Goal: Task Accomplishment & Management: Manage account settings

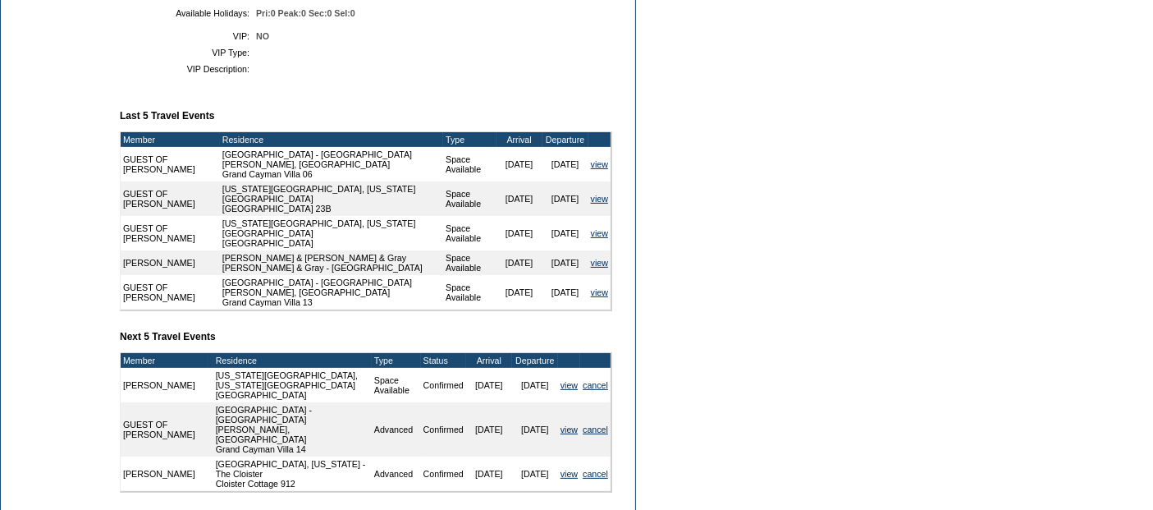
scroll to position [638, 0]
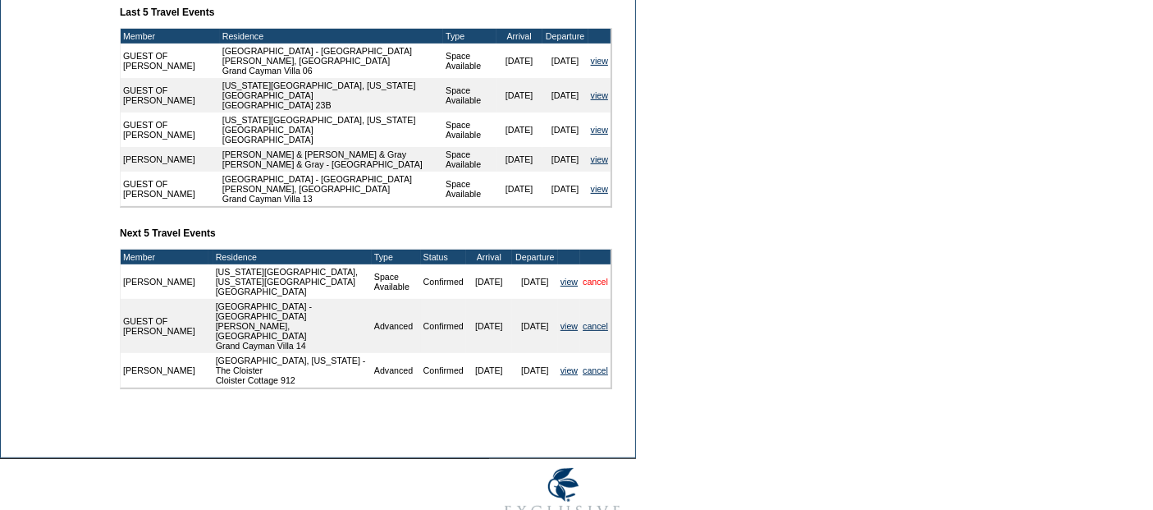
click at [596, 287] on link "cancel" at bounding box center [595, 282] width 25 height 10
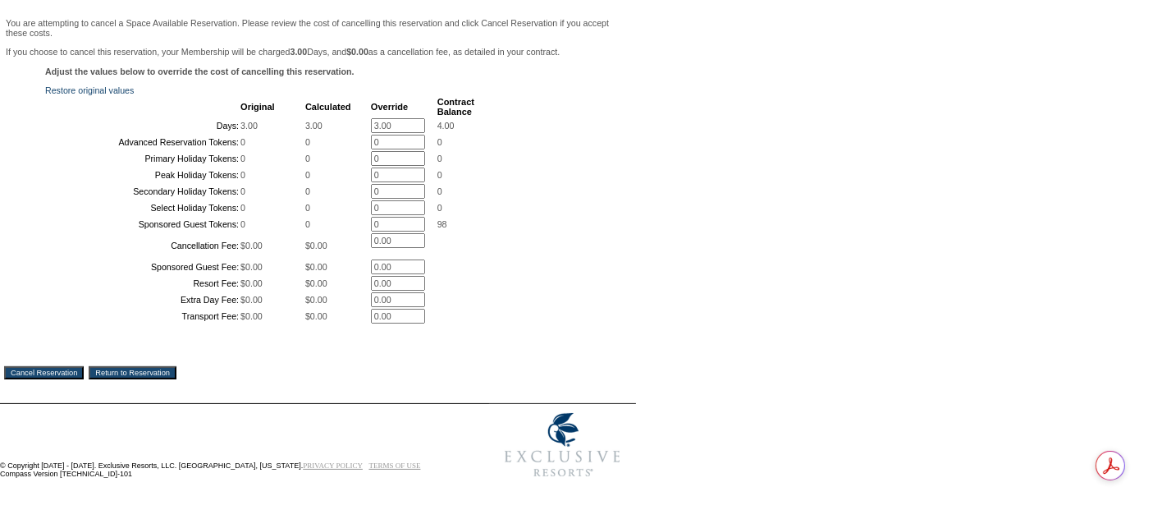
scroll to position [277, 0]
click at [70, 379] on input "Cancel Reservation" at bounding box center [44, 372] width 80 height 13
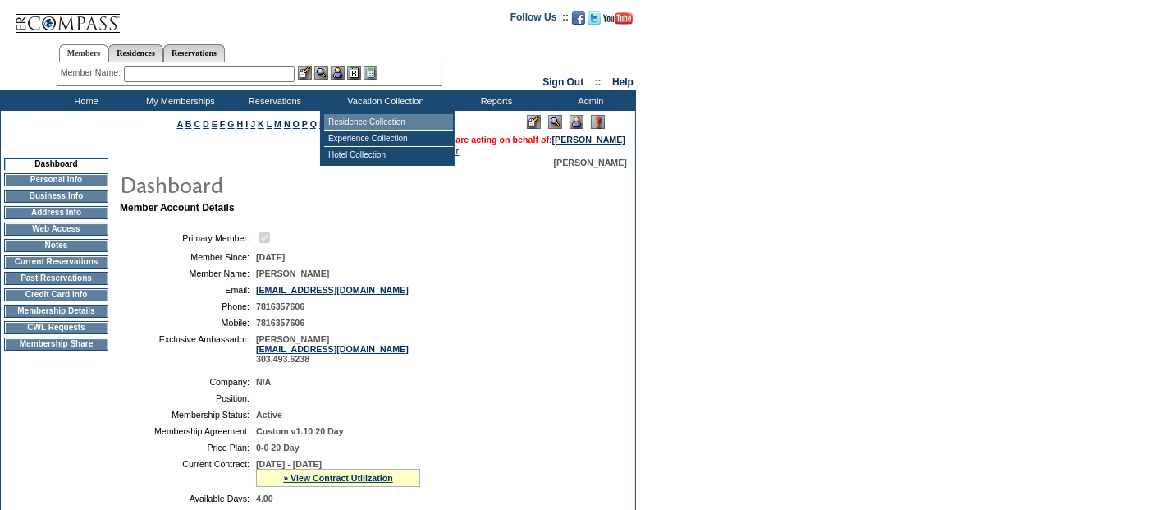
click at [378, 114] on td "Residence Collection" at bounding box center [388, 122] width 129 height 16
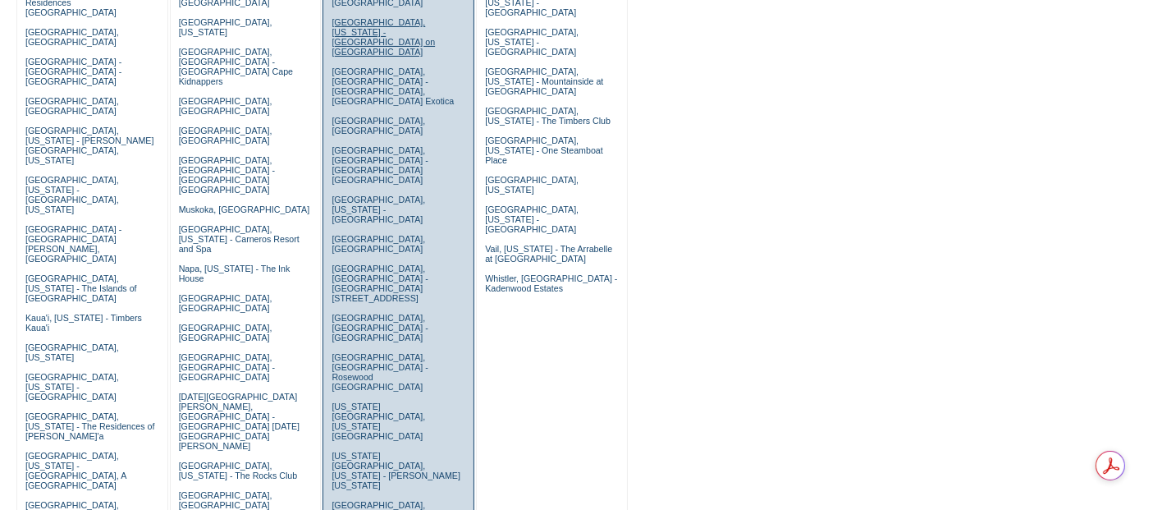
scroll to position [456, 0]
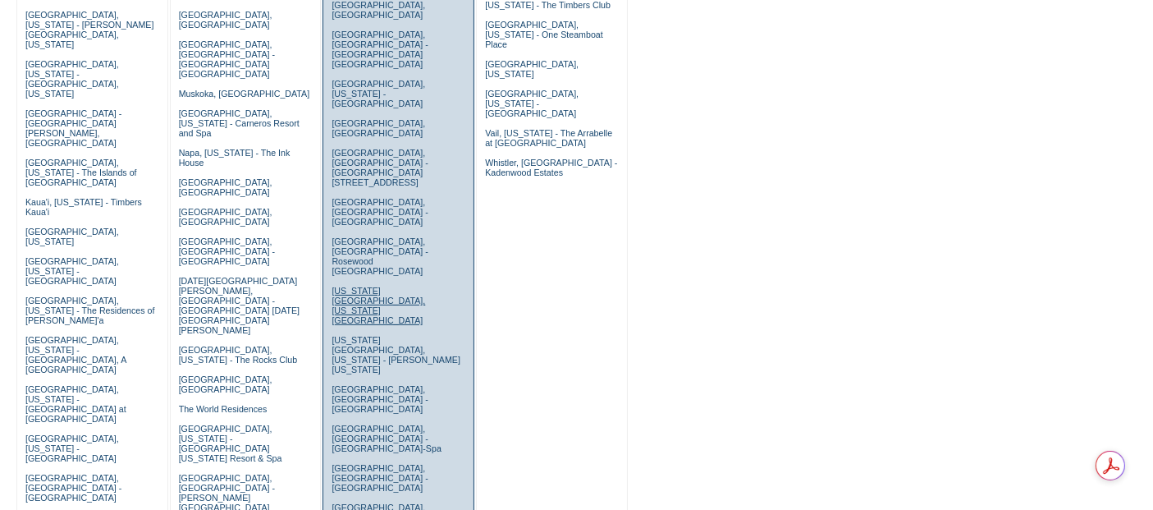
click at [399, 286] on link "New York City, New York - Park Avenue Place" at bounding box center [379, 305] width 94 height 39
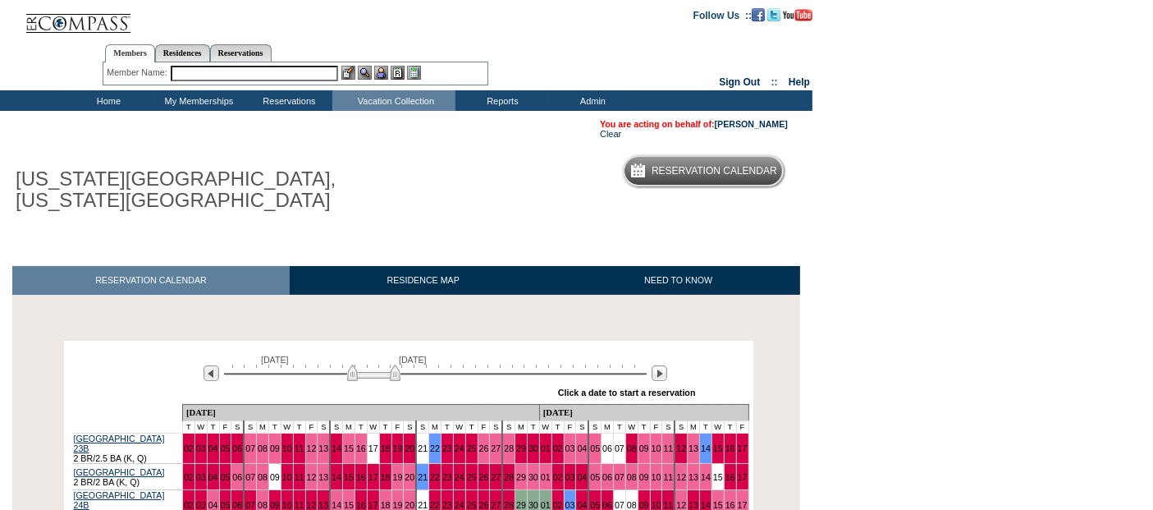
click at [211, 71] on input "text" at bounding box center [254, 74] width 167 height 16
drag, startPoint x: 217, startPoint y: 74, endPoint x: 158, endPoint y: 68, distance: 59.4
click at [158, 68] on div "Member Name: la [PERSON_NAME], [PERSON_NAME] la ([EMAIL_ADDRESS][DOMAIN_NAME]) …" at bounding box center [296, 74] width 378 height 16
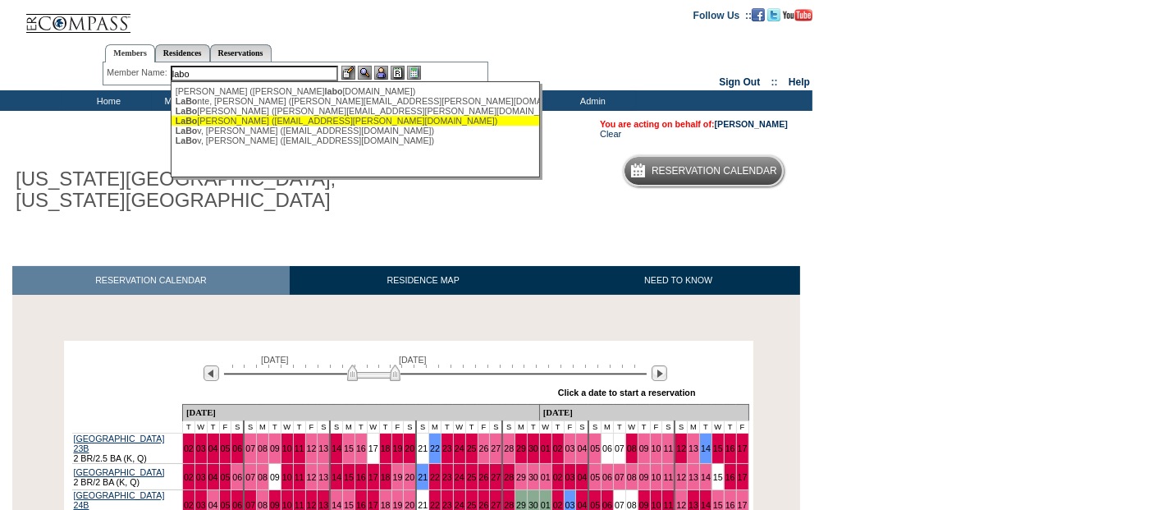
click at [313, 120] on div "LaBo [PERSON_NAME] ([EMAIL_ADDRESS][PERSON_NAME][DOMAIN_NAME])" at bounding box center [356, 121] width 361 height 10
type input "[PERSON_NAME] ([EMAIL_ADDRESS][PERSON_NAME][DOMAIN_NAME])"
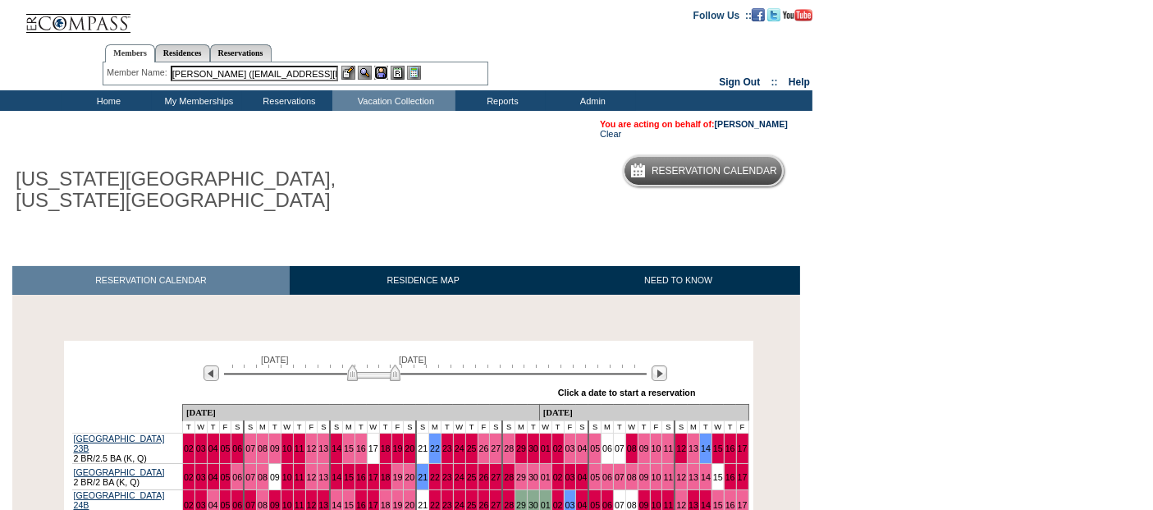
click at [383, 74] on img at bounding box center [381, 73] width 14 height 14
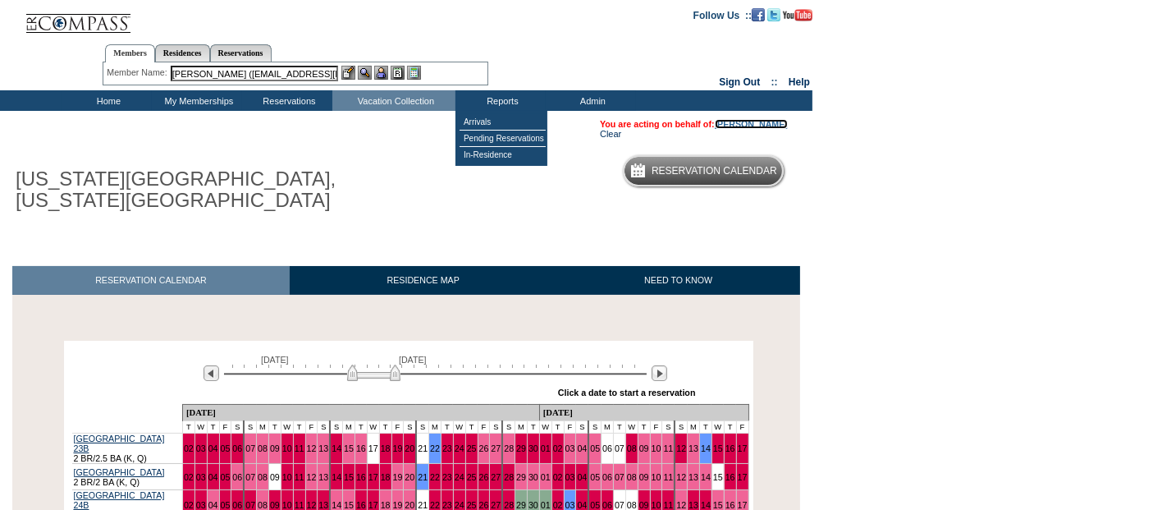
click at [745, 124] on link "[PERSON_NAME]" at bounding box center [751, 124] width 73 height 10
